Goal: Task Accomplishment & Management: Manage account settings

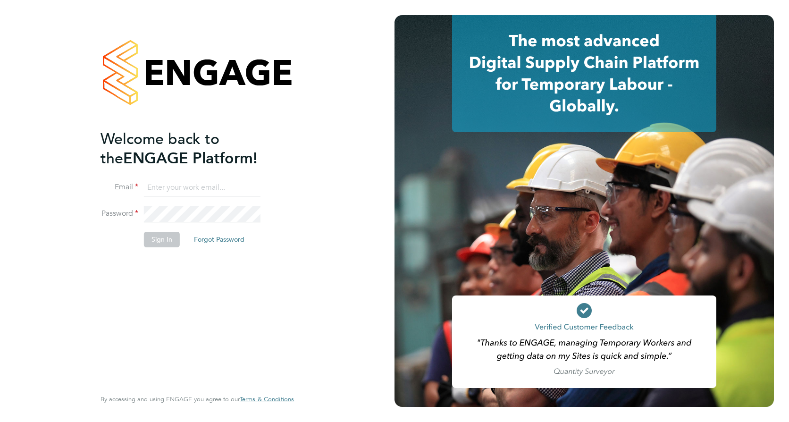
type input "selda.lee@vistry.co.uk"
click at [166, 243] on button "Sign In" at bounding box center [162, 239] width 36 height 15
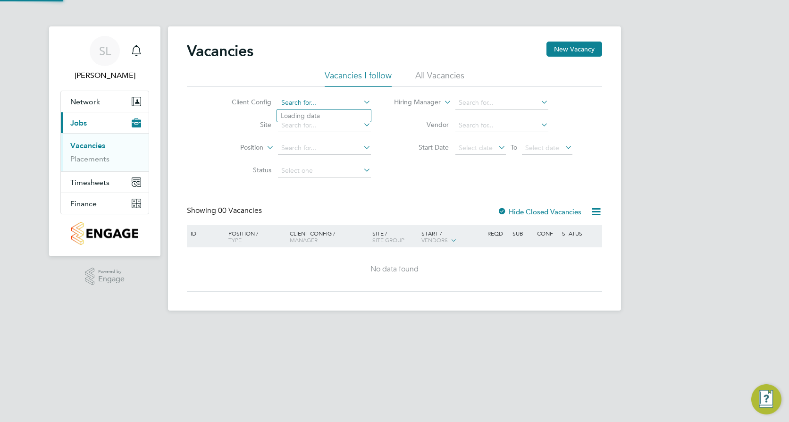
click at [308, 103] on input at bounding box center [324, 102] width 93 height 13
click at [361, 97] on icon at bounding box center [361, 101] width 0 height 13
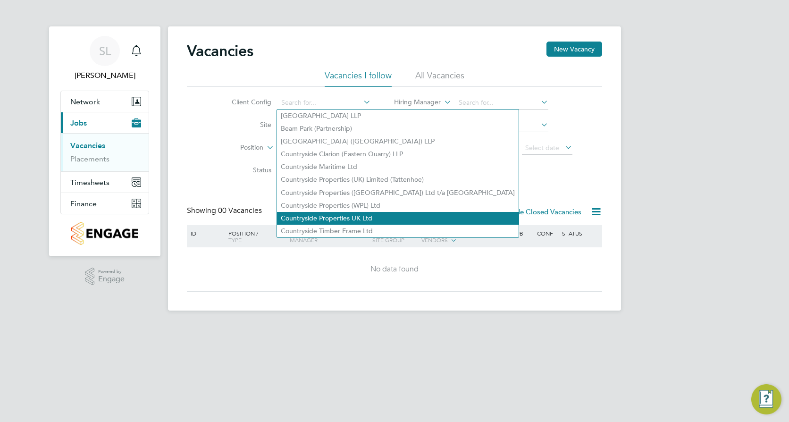
click at [349, 212] on li "Countryside Properties UK Ltd" at bounding box center [397, 218] width 241 height 13
type input "Countryside Properties UK Ltd"
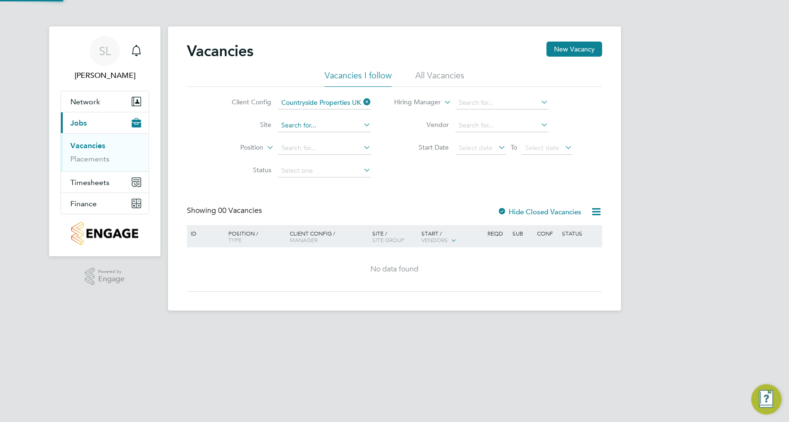
click at [339, 126] on input at bounding box center [324, 125] width 93 height 13
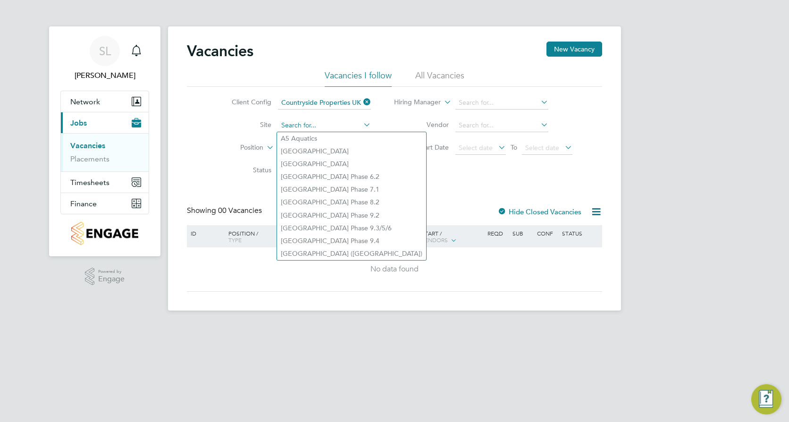
click at [331, 122] on input at bounding box center [324, 125] width 93 height 13
click at [84, 101] on span "Network" at bounding box center [85, 101] width 30 height 9
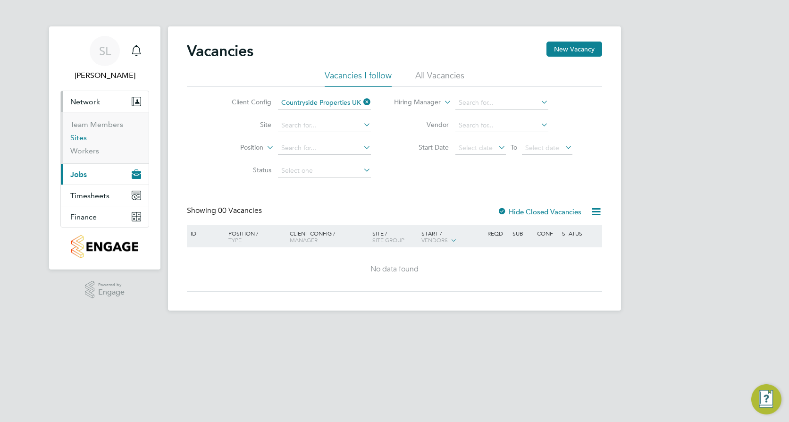
click at [84, 137] on link "Sites" at bounding box center [78, 137] width 17 height 9
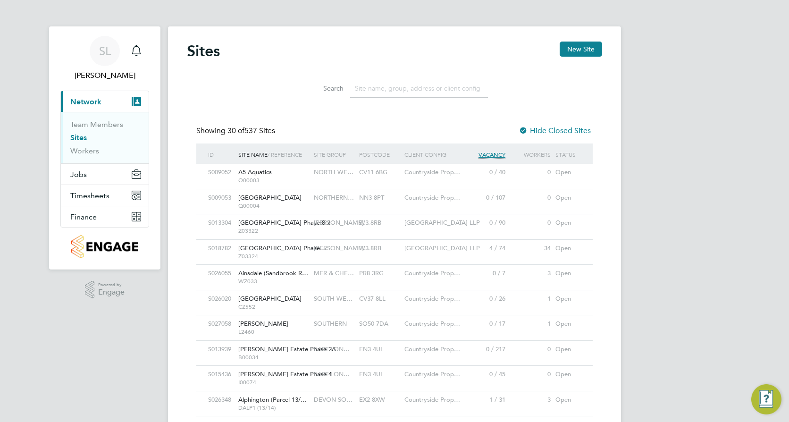
click at [417, 90] on input at bounding box center [419, 88] width 138 height 18
type input "a"
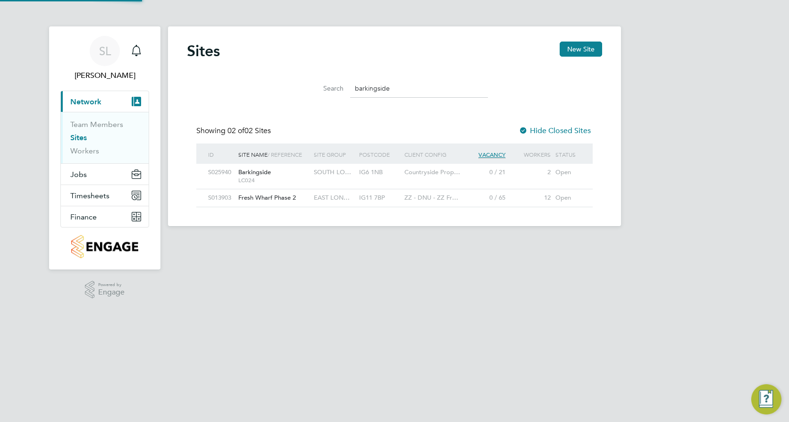
type input "barkingside"
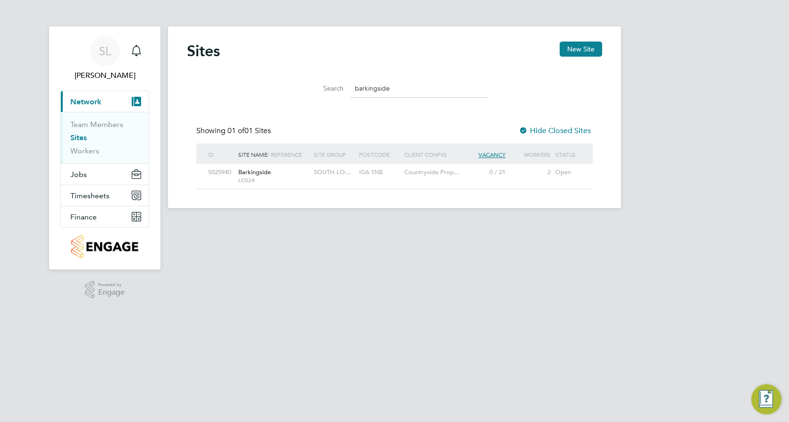
click at [256, 174] on span "Barkingside" at bounding box center [254, 172] width 33 height 8
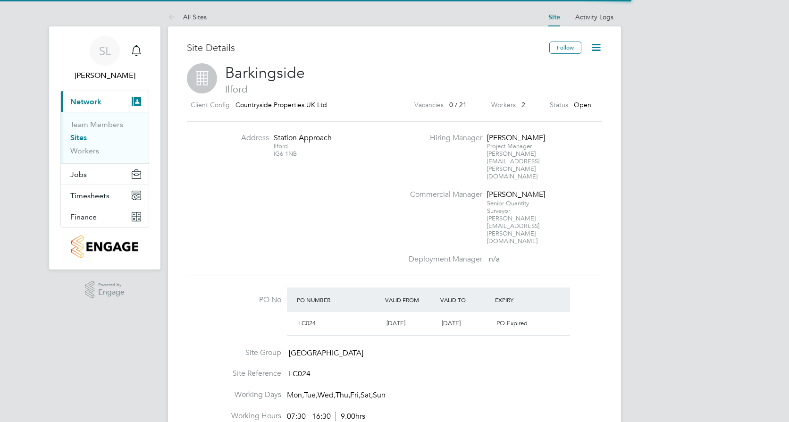
scroll to position [16, 89]
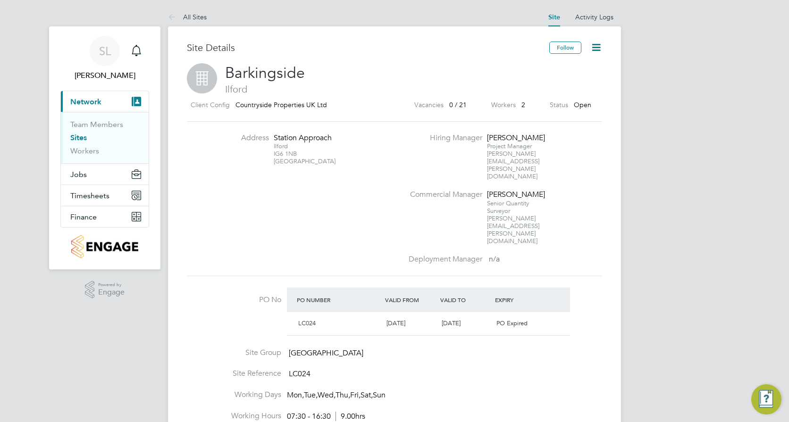
click at [596, 49] on icon at bounding box center [596, 48] width 12 height 12
click at [568, 81] on li "Edit Site e" at bounding box center [573, 82] width 53 height 13
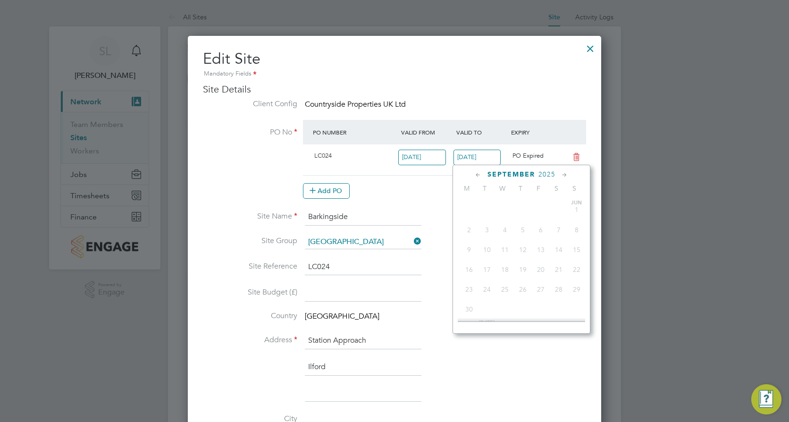
scroll to position [327, 0]
click at [462, 156] on input "19 Sep 2025" at bounding box center [477, 158] width 48 height 16
click at [563, 173] on icon at bounding box center [564, 175] width 9 height 10
click at [538, 288] on span "31" at bounding box center [541, 279] width 18 height 18
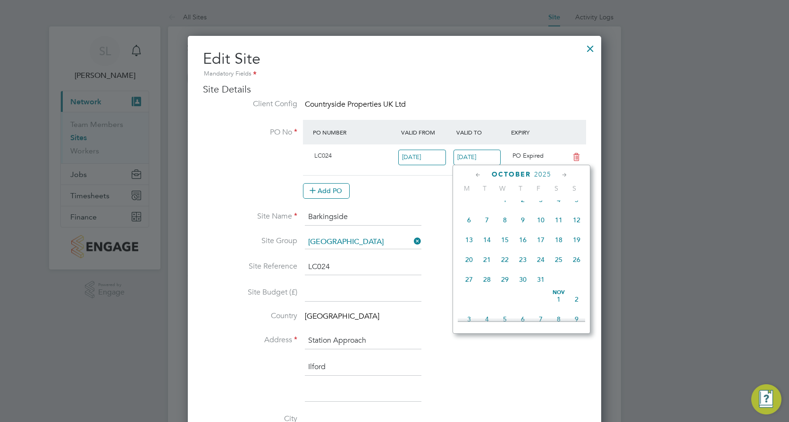
type input "[DATE]"
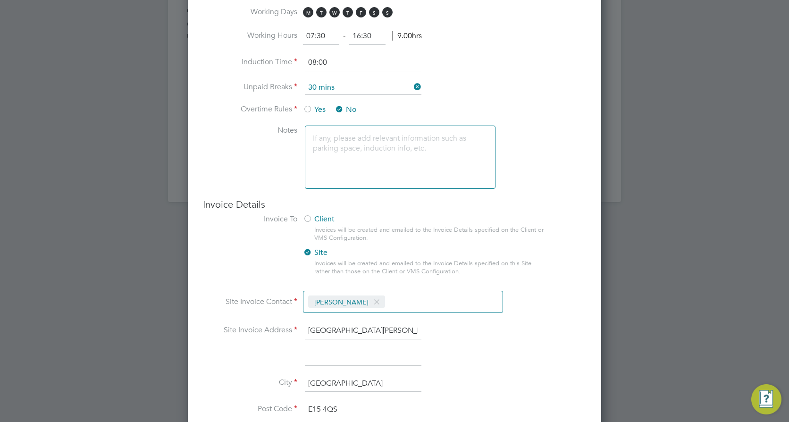
scroll to position [737, 0]
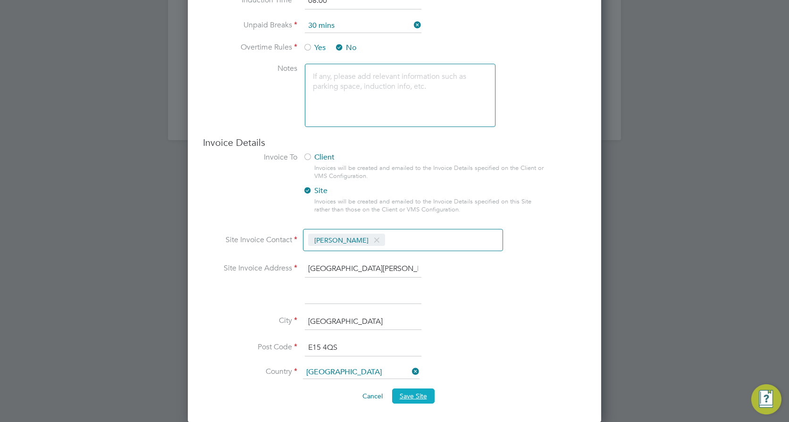
click at [408, 391] on span "Save Site" at bounding box center [412, 395] width 27 height 8
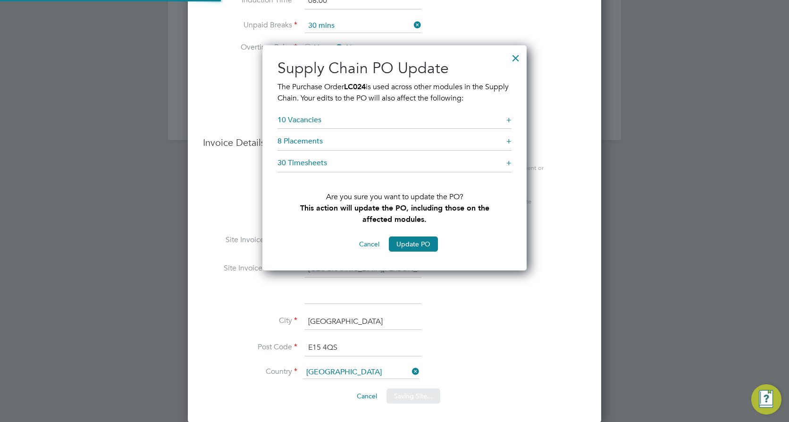
scroll to position [225, 265]
click at [416, 248] on button "Update PO" at bounding box center [413, 243] width 49 height 15
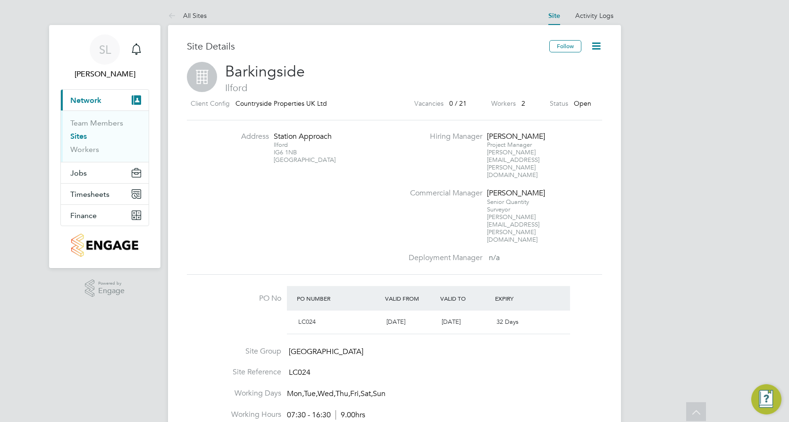
scroll to position [0, 0]
click at [80, 173] on span "Jobs" at bounding box center [78, 174] width 17 height 9
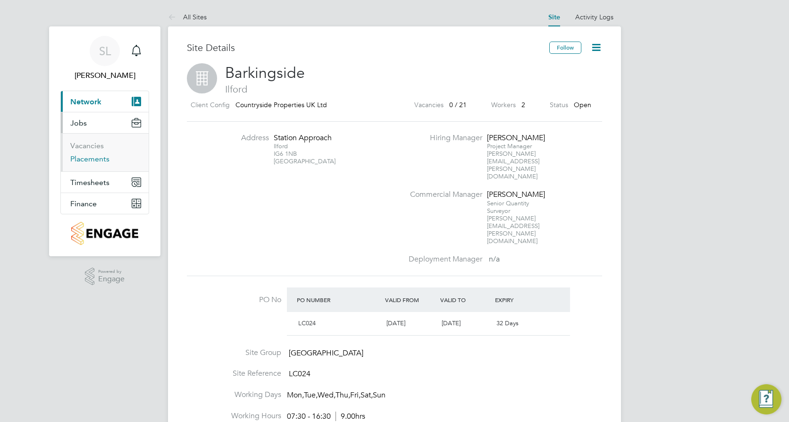
click at [80, 160] on link "Placements" at bounding box center [89, 158] width 39 height 9
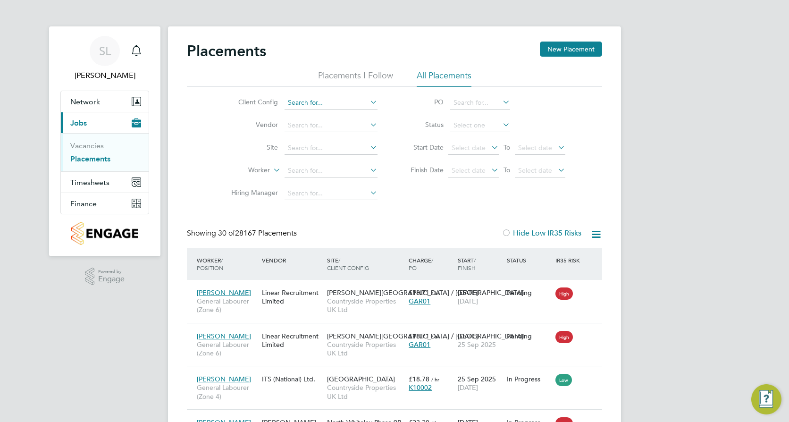
click at [354, 98] on input at bounding box center [330, 102] width 93 height 13
click at [368, 212] on li "Countryside Properties UK Ltd" at bounding box center [404, 218] width 241 height 13
type input "Countryside Properties UK Ltd"
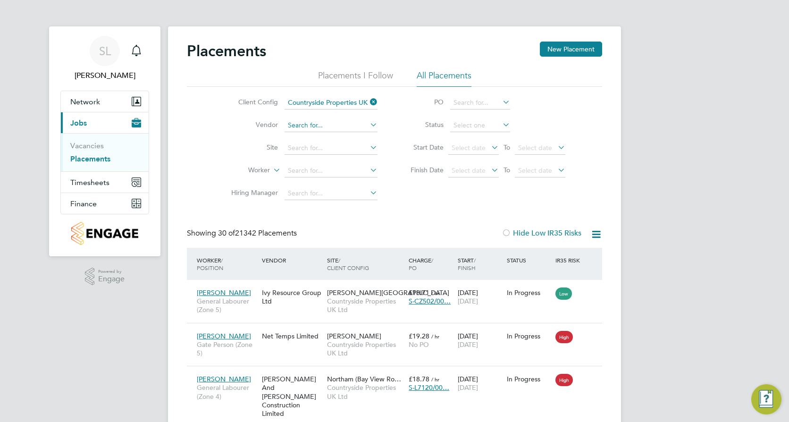
click at [314, 126] on input at bounding box center [330, 125] width 93 height 13
click at [313, 135] on li "Rand stad Solutions Limited" at bounding box center [331, 138] width 94 height 13
type input "Randstad Solutions Limited"
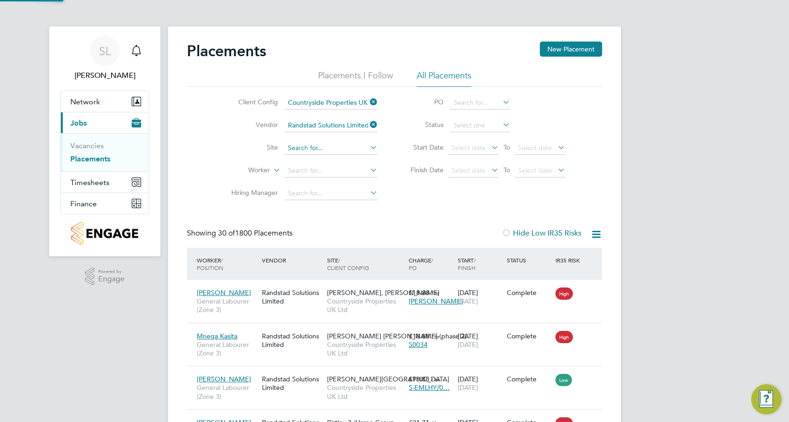
click at [316, 146] on input at bounding box center [330, 147] width 93 height 13
click at [319, 156] on li "Barking side" at bounding box center [331, 161] width 94 height 13
type input "Barkingside"
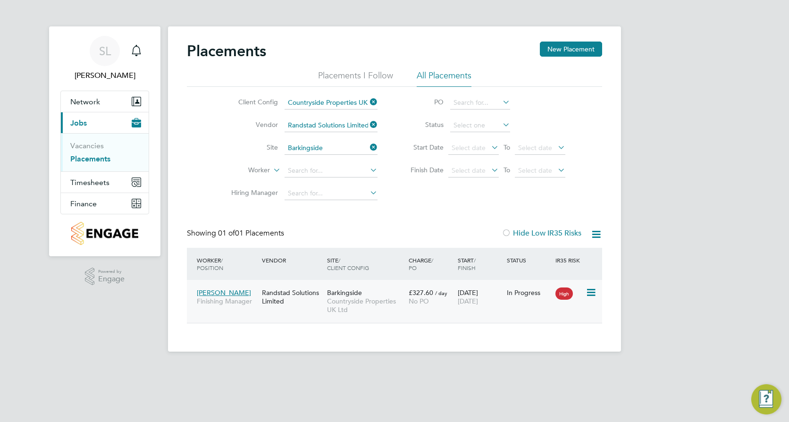
click at [330, 303] on span "Countryside Properties UK Ltd" at bounding box center [365, 305] width 77 height 17
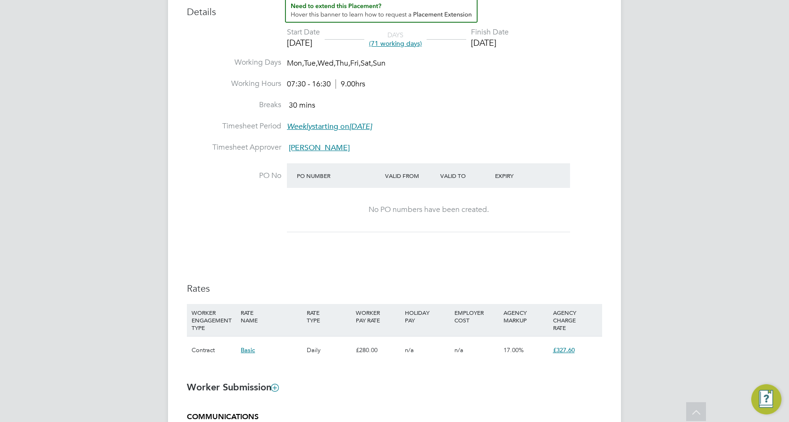
click at [376, 208] on div "No PO numbers have been created." at bounding box center [428, 210] width 264 height 10
click at [500, 214] on div "No PO numbers have been created." at bounding box center [428, 210] width 264 height 10
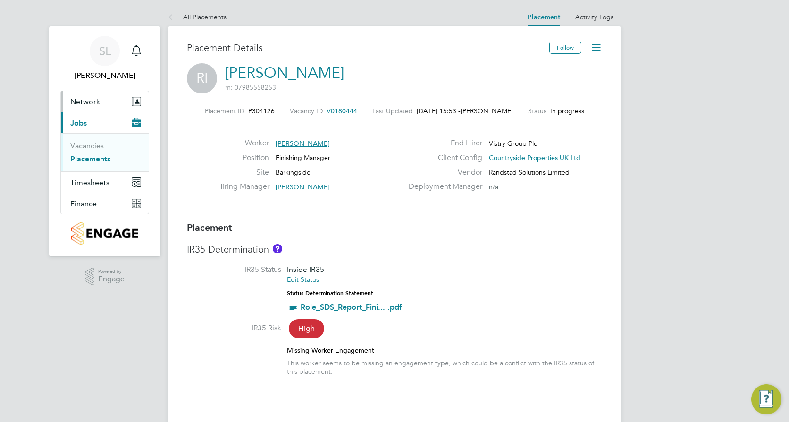
click at [84, 103] on span "Network" at bounding box center [85, 101] width 30 height 9
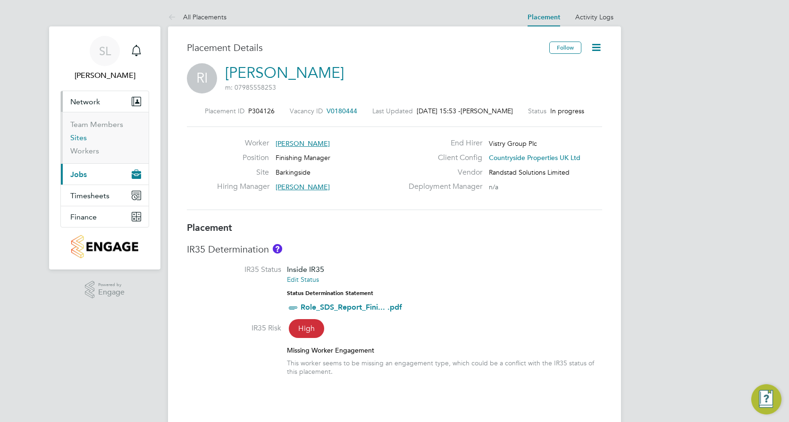
click at [79, 138] on link "Sites" at bounding box center [78, 137] width 17 height 9
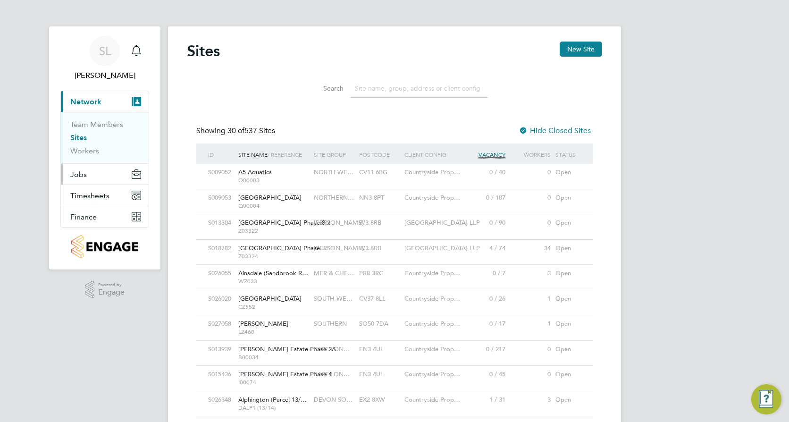
click at [83, 175] on span "Jobs" at bounding box center [78, 174] width 17 height 9
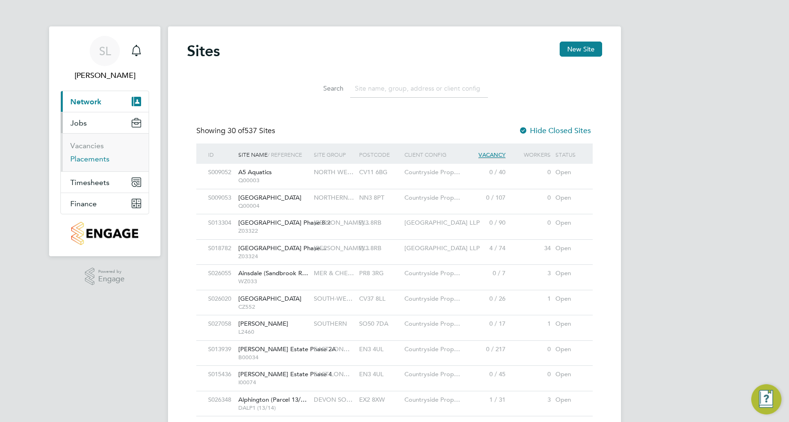
click at [81, 159] on link "Placements" at bounding box center [89, 158] width 39 height 9
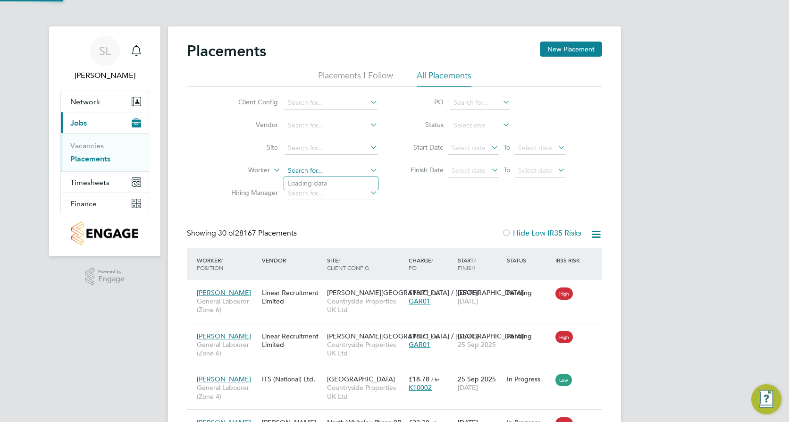
click at [319, 168] on input at bounding box center [330, 170] width 93 height 13
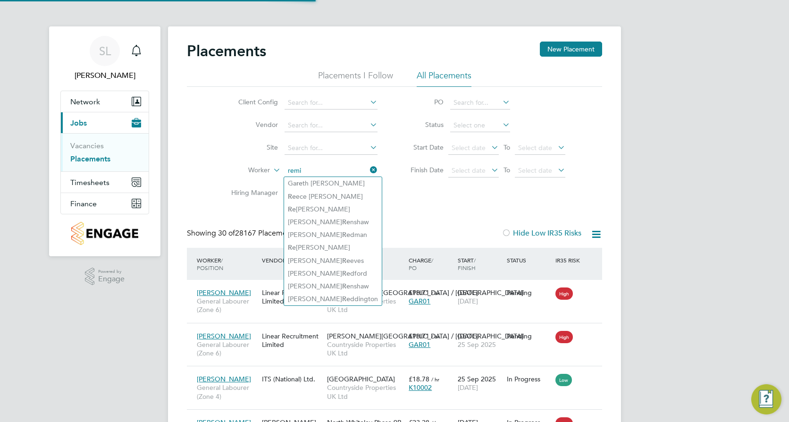
type input "remi"
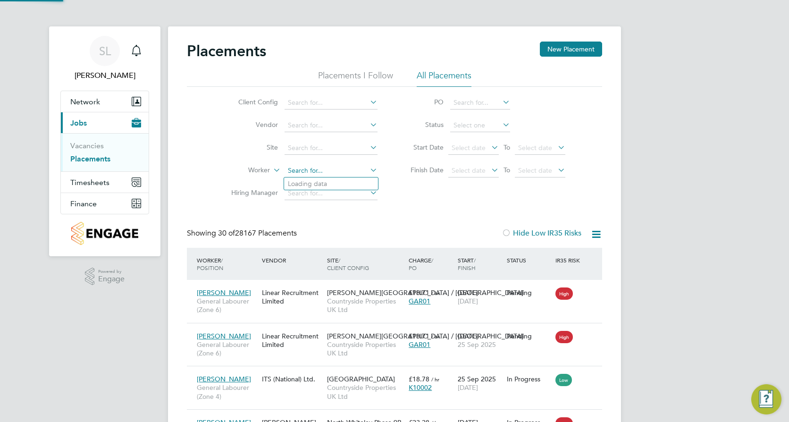
click at [316, 166] on input at bounding box center [330, 170] width 93 height 13
type input "remigius"
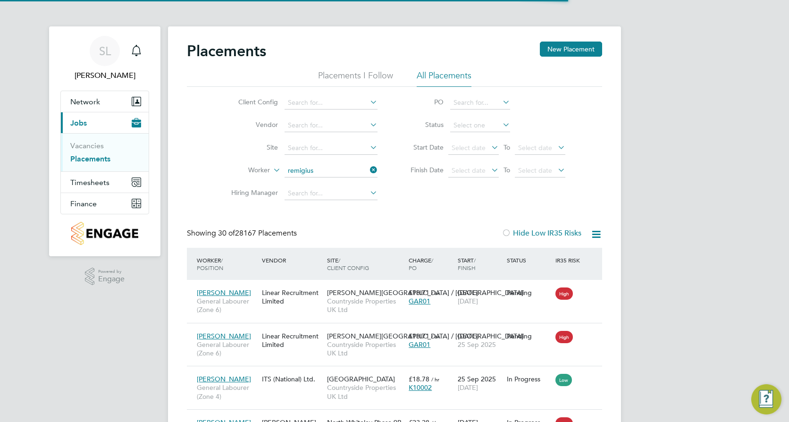
click at [343, 180] on li "No results found" at bounding box center [331, 183] width 94 height 12
click at [331, 98] on input at bounding box center [330, 102] width 93 height 13
drag, startPoint x: 352, startPoint y: 213, endPoint x: 334, endPoint y: 151, distance: 64.5
click at [352, 212] on li "Countryside Properties UK Ltd" at bounding box center [404, 218] width 241 height 13
type input "Countryside Properties UK Ltd"
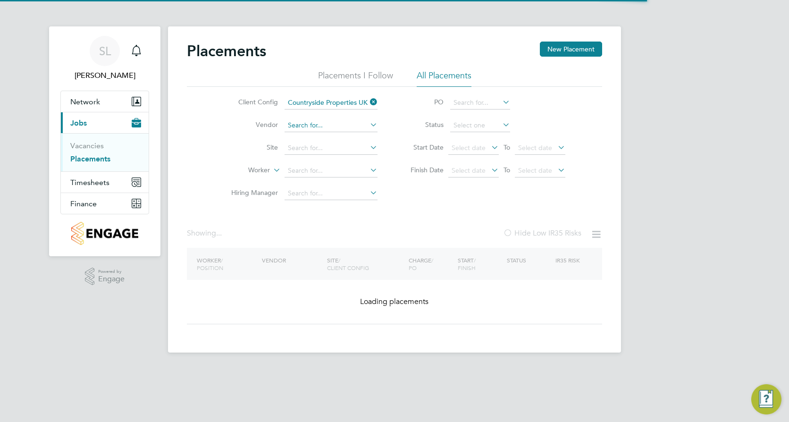
click at [329, 123] on input at bounding box center [330, 125] width 93 height 13
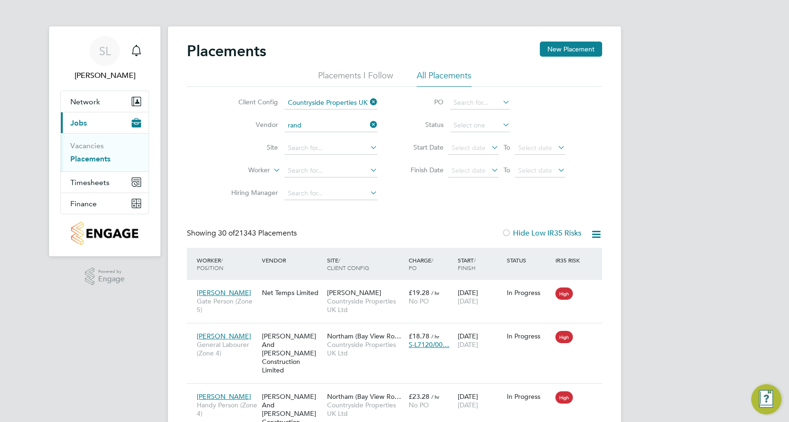
click at [316, 139] on li "Rand stad Solutions Limited" at bounding box center [331, 138] width 94 height 13
type input "Randstad Solutions Limited"
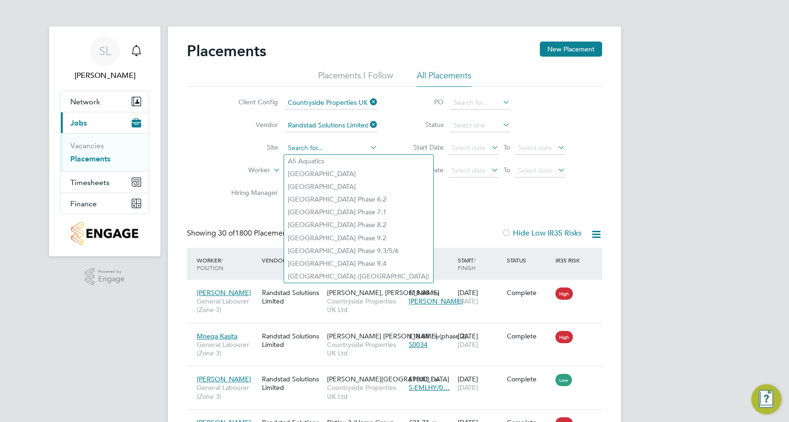
click at [315, 149] on input at bounding box center [330, 147] width 93 height 13
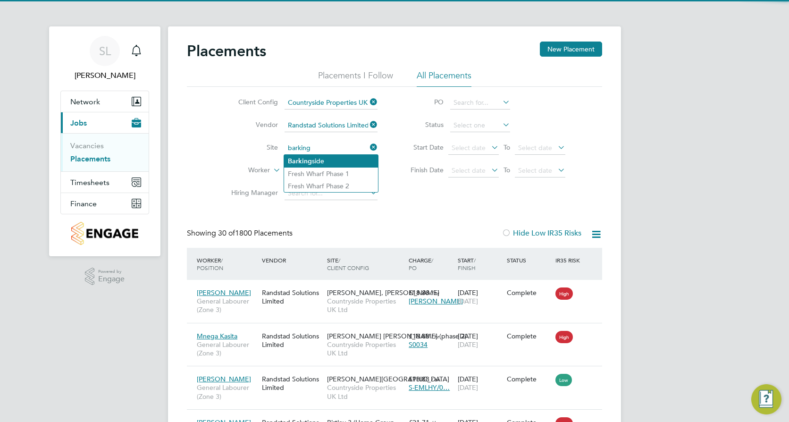
click at [315, 159] on li "Barking side" at bounding box center [331, 161] width 94 height 13
type input "Barkingside"
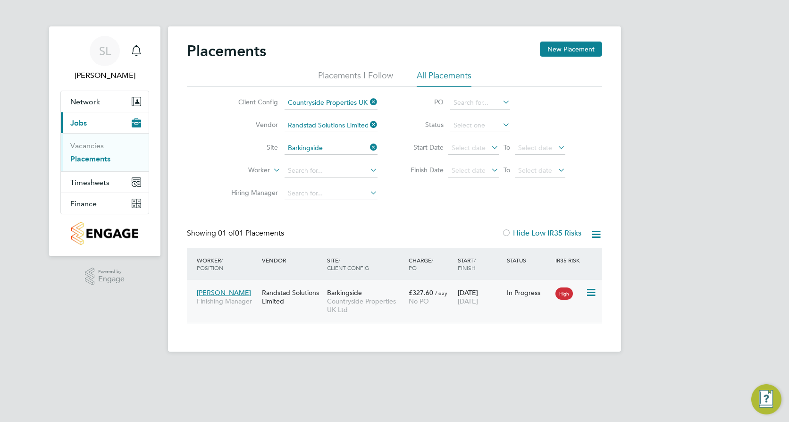
click at [347, 302] on span "Countryside Properties UK Ltd" at bounding box center [365, 305] width 77 height 17
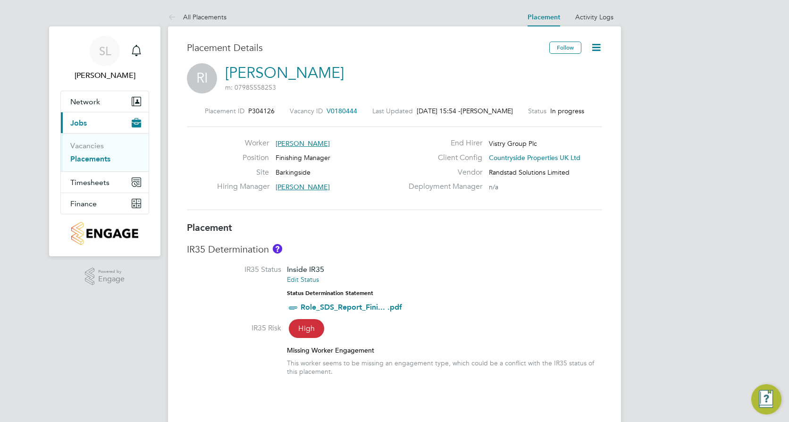
click at [593, 47] on icon at bounding box center [596, 48] width 12 height 12
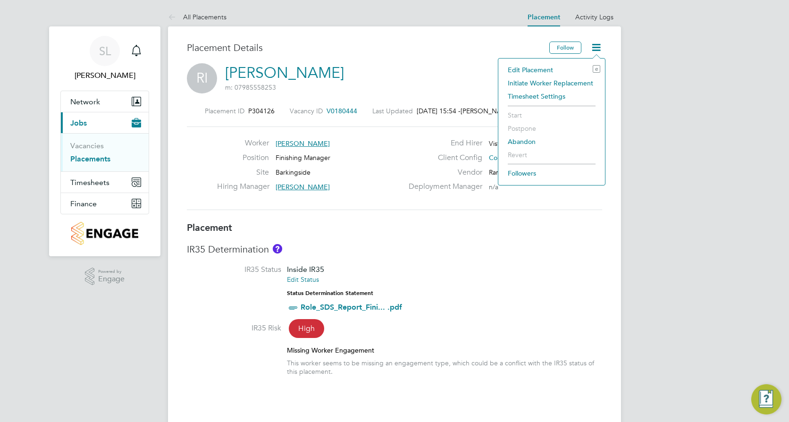
click at [540, 69] on li "Edit Placement e" at bounding box center [551, 69] width 97 height 13
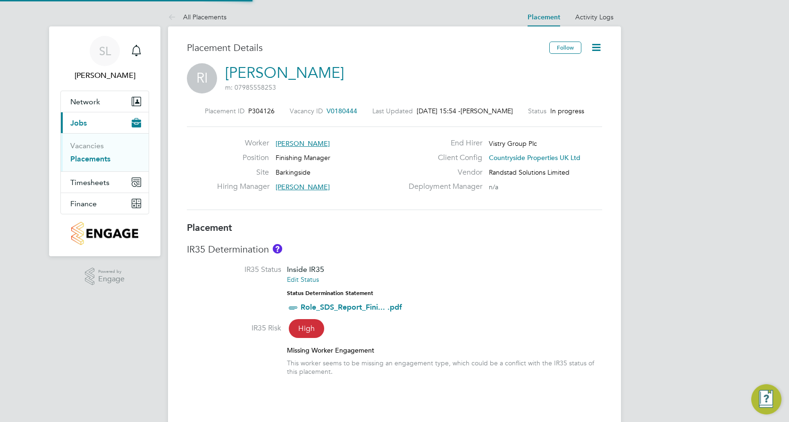
type input "[PERSON_NAME]"
type input "[DATE]"
type input "07:30"
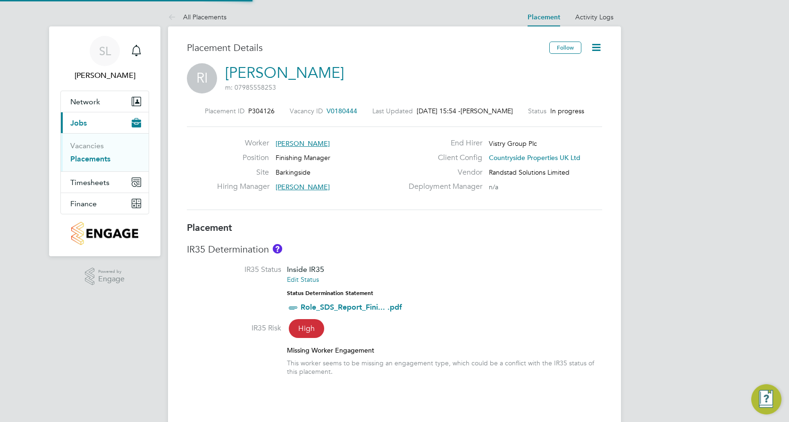
type input "16:30"
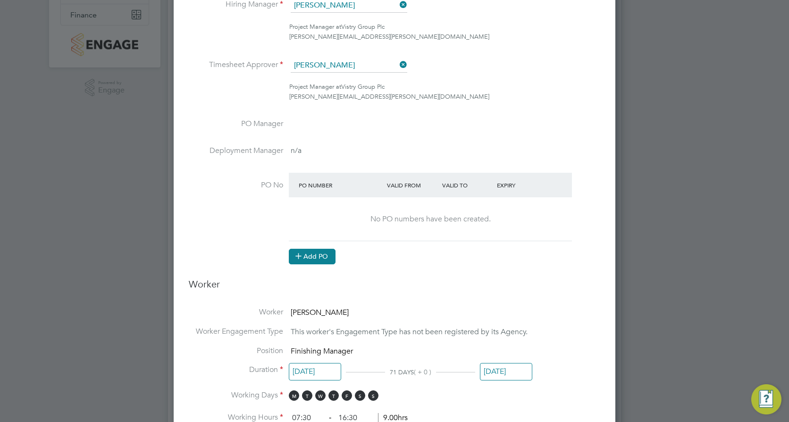
click at [311, 259] on button "Add PO" at bounding box center [312, 256] width 47 height 15
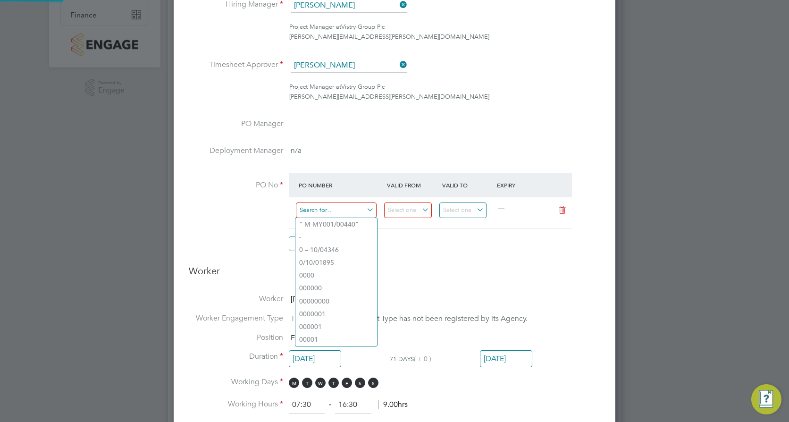
click at [371, 208] on input at bounding box center [336, 210] width 81 height 16
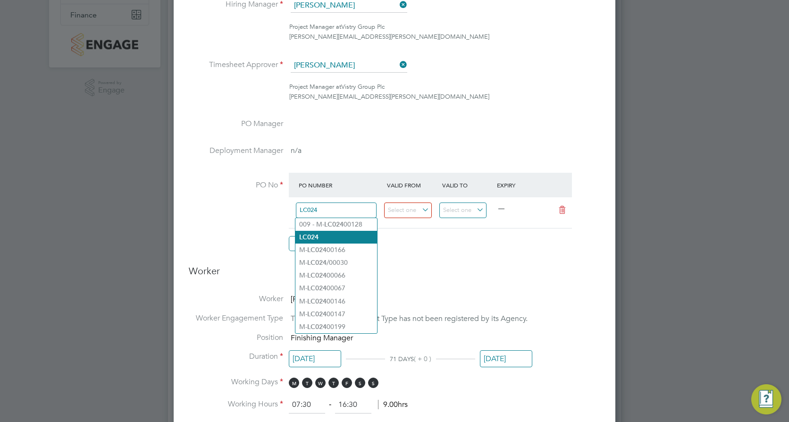
type input "LC024"
click at [332, 234] on li "LC024" at bounding box center [336, 237] width 82 height 13
type input "[DATE]"
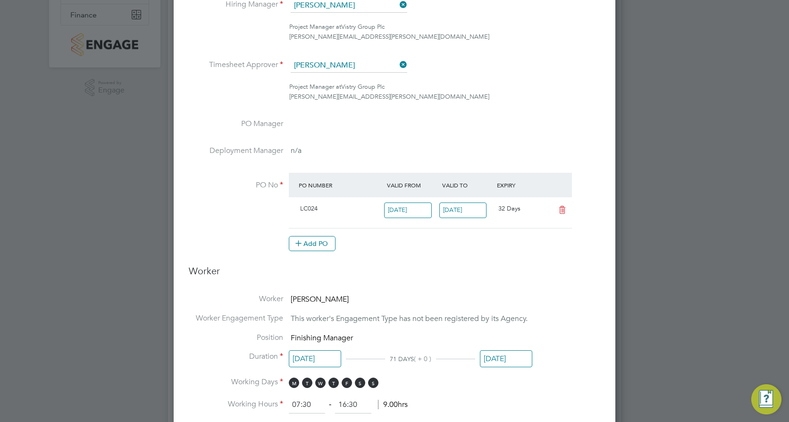
click at [417, 248] on div "Add PO" at bounding box center [430, 243] width 283 height 15
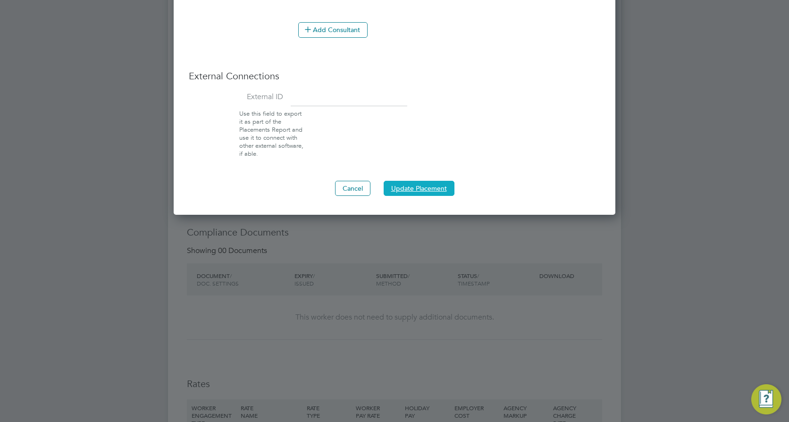
click at [438, 190] on button "Update Placement" at bounding box center [418, 188] width 71 height 15
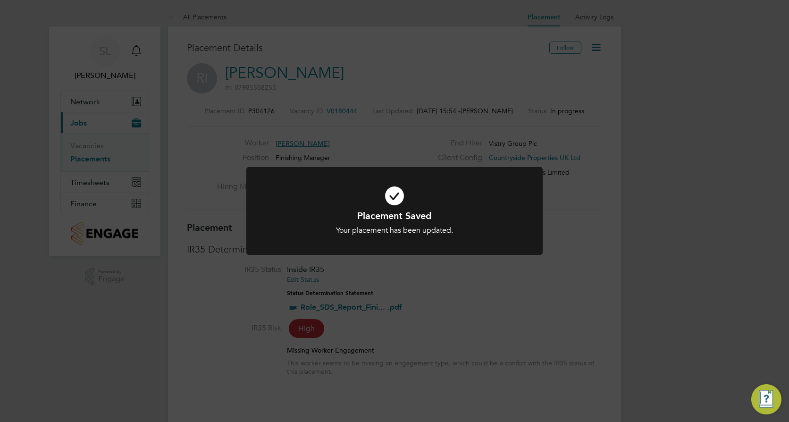
click at [543, 293] on div "Placement Saved Your placement has been updated. Cancel Okay" at bounding box center [394, 211] width 789 height 422
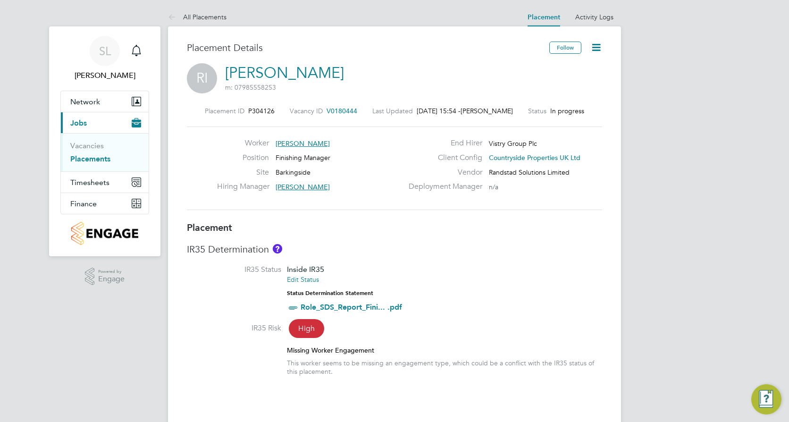
click at [499, 73] on div "RI [PERSON_NAME] m: 07985558253" at bounding box center [394, 79] width 415 height 32
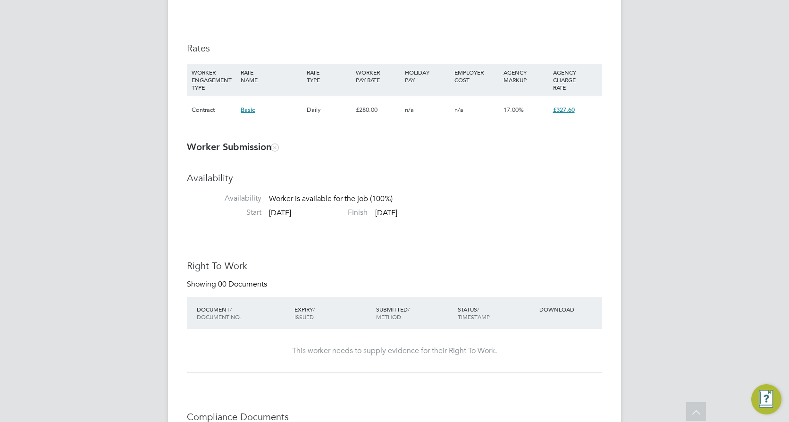
scroll to position [660, 0]
